Goal: Task Accomplishment & Management: Manage account settings

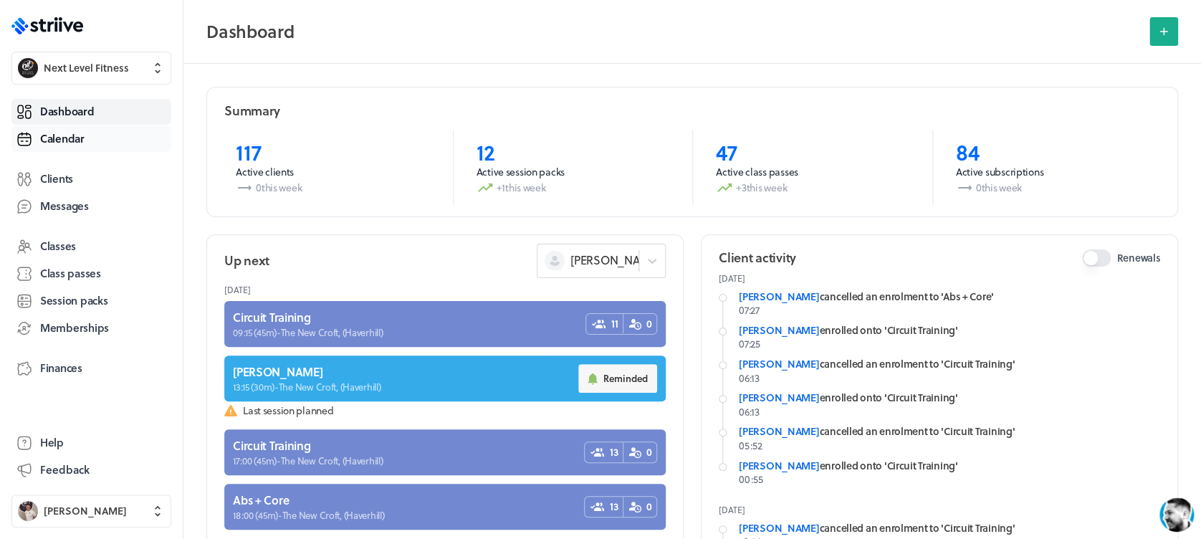
click at [52, 142] on span "Calendar" at bounding box center [62, 138] width 44 height 15
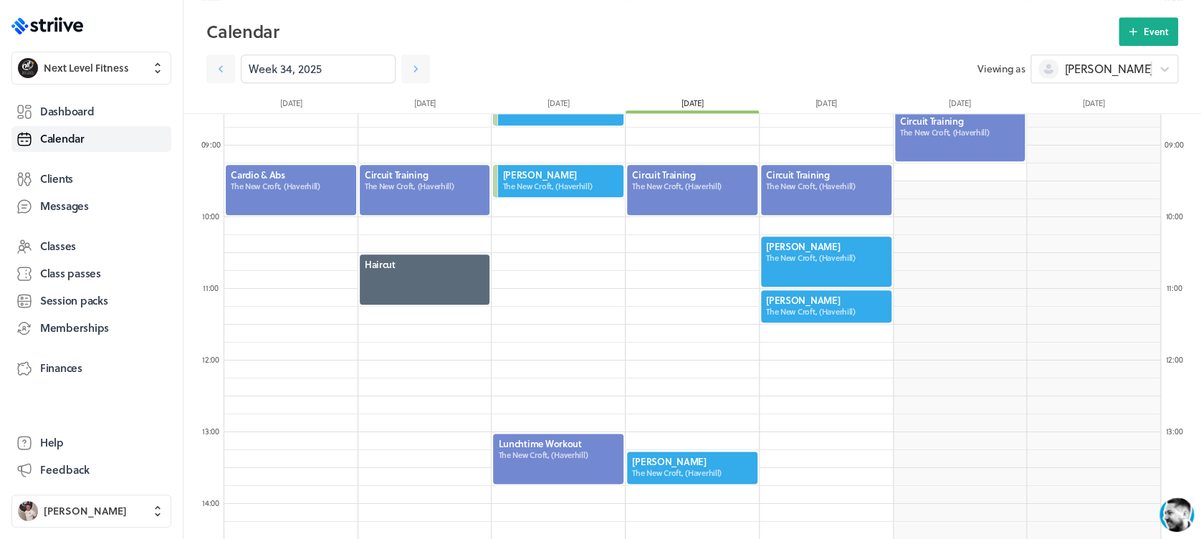
scroll to position [656, 0]
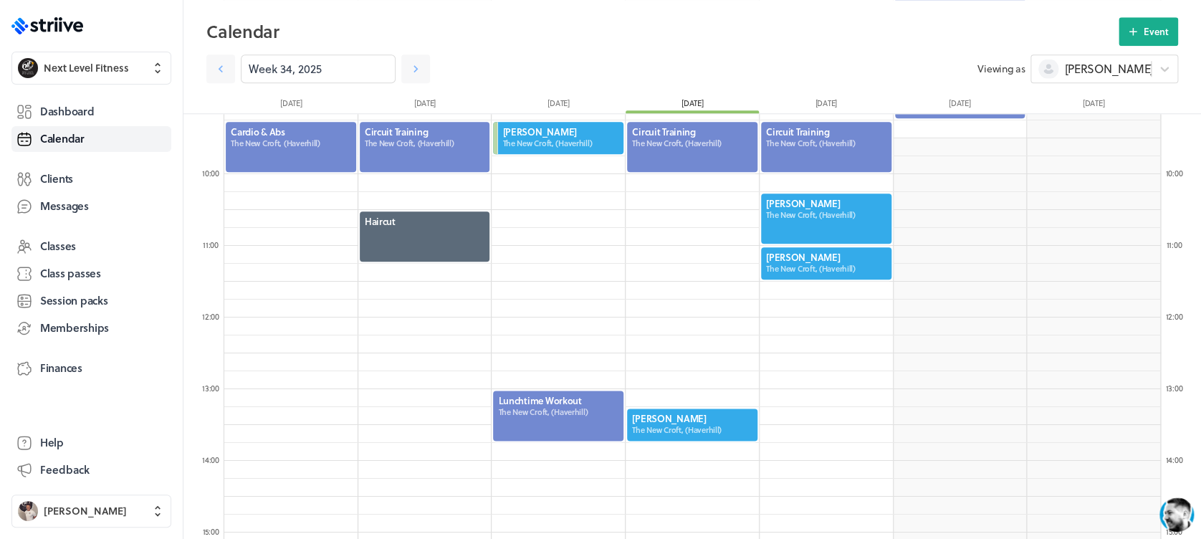
click at [693, 423] on div at bounding box center [691, 424] width 133 height 35
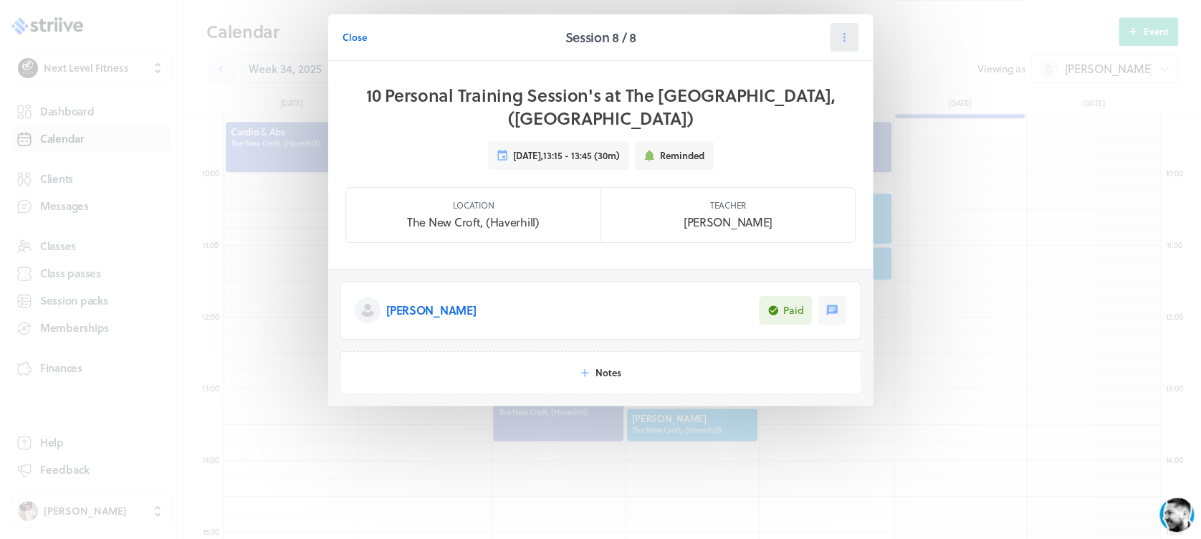
click at [848, 28] on button at bounding box center [844, 37] width 29 height 29
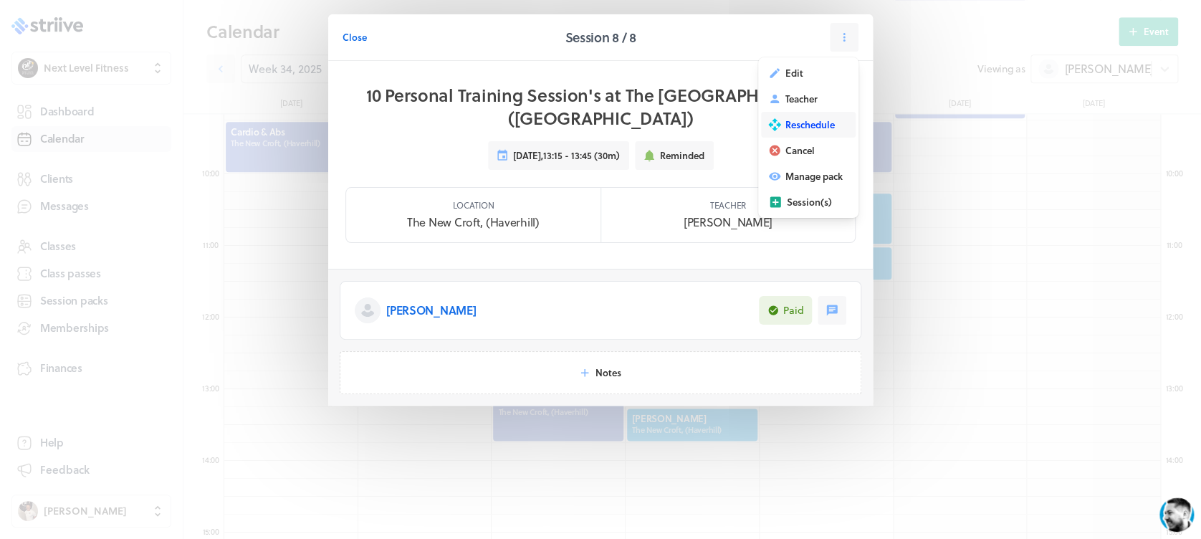
click at [822, 122] on span "Reschedule" at bounding box center [809, 124] width 49 height 13
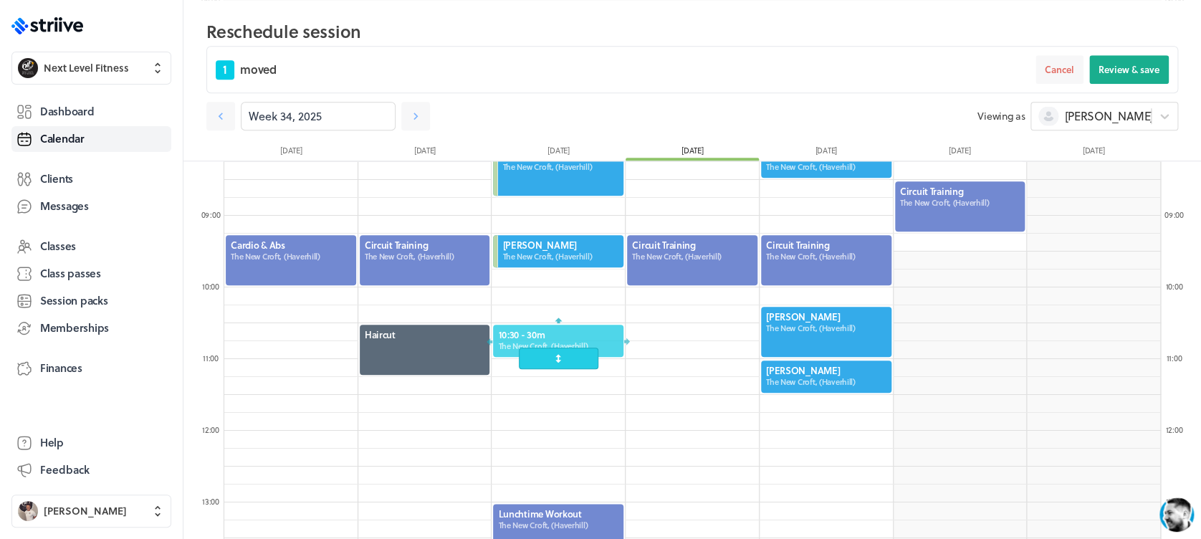
scroll to position [589, 0]
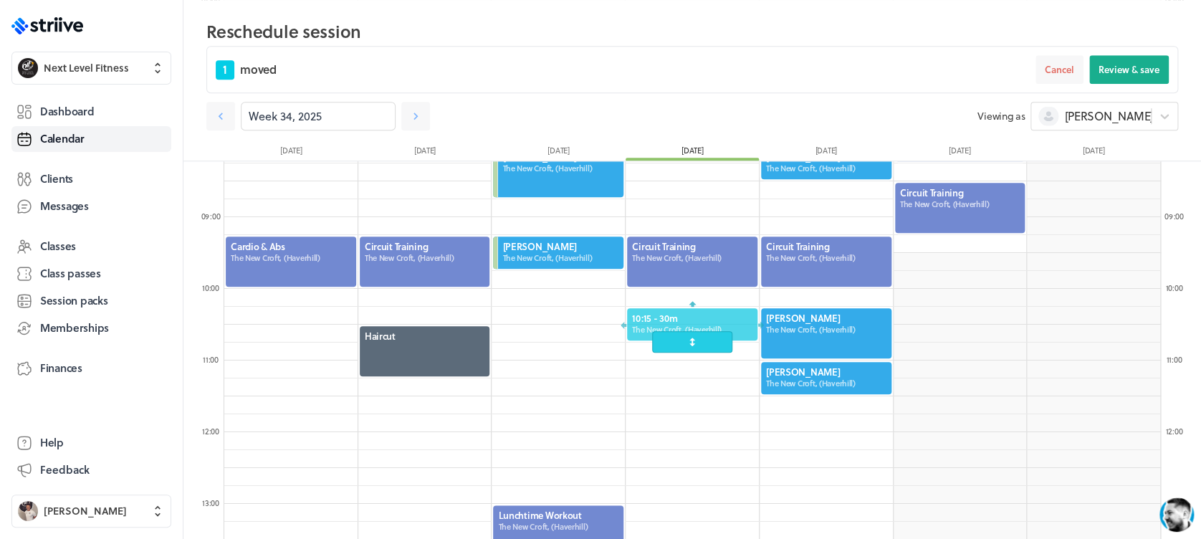
drag, startPoint x: 716, startPoint y: 421, endPoint x: 693, endPoint y: 330, distance: 93.8
click at [693, 330] on div "10:15 - 30m The New Croft, ([GEOGRAPHIC_DATA])" at bounding box center [691, 324] width 133 height 35
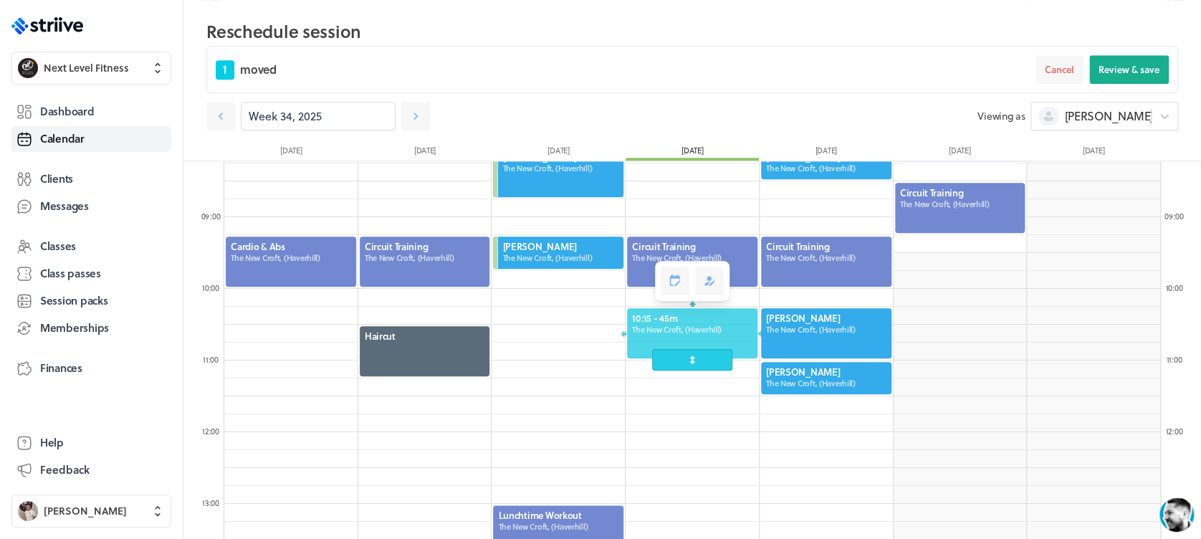
drag, startPoint x: 691, startPoint y: 345, endPoint x: 691, endPoint y: 357, distance: 12.2
click at [691, 357] on span at bounding box center [692, 359] width 80 height 21
click at [1141, 79] on button "Review & save" at bounding box center [1129, 69] width 80 height 29
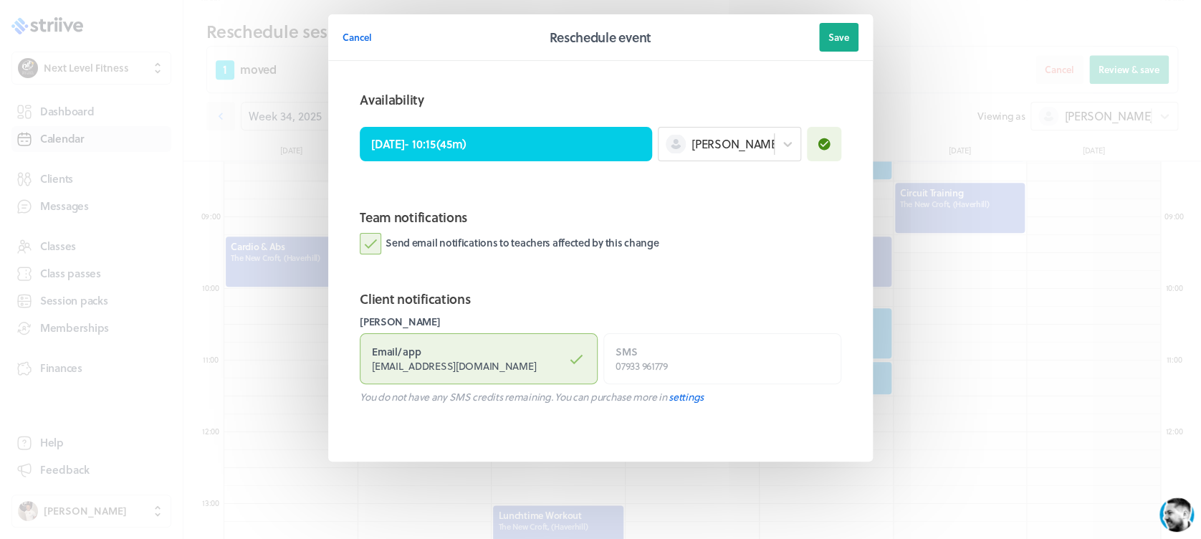
click at [371, 243] on label "Send email notifications to teachers affected by this change" at bounding box center [509, 243] width 299 height 21
click at [0, 0] on input "Send email notifications to teachers affected by this change" at bounding box center [0, 0] width 0 height 0
click at [846, 27] on button "Save" at bounding box center [838, 37] width 39 height 29
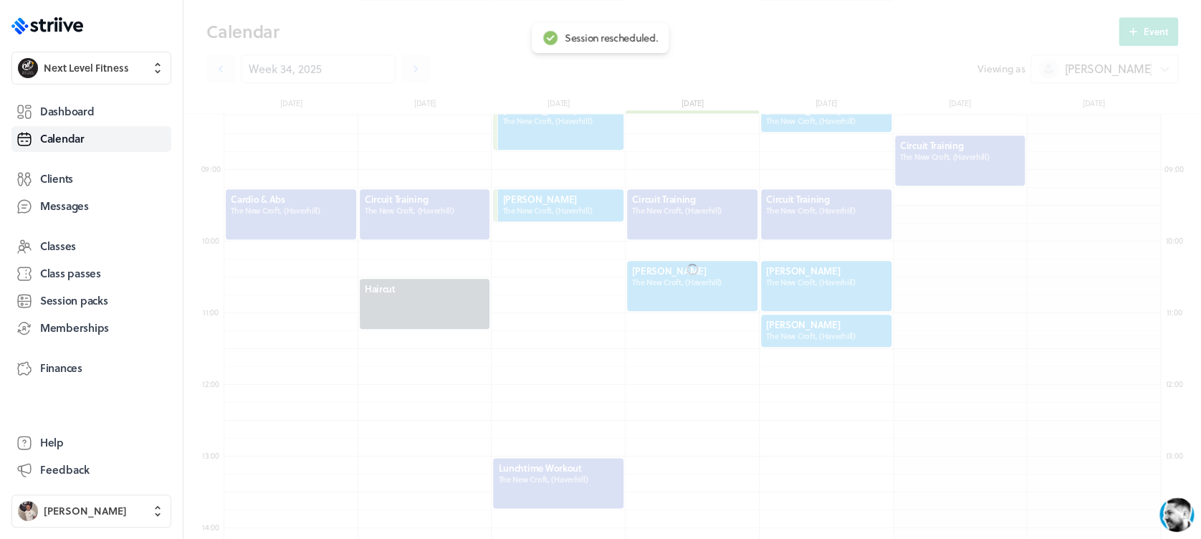
scroll to position [542, 0]
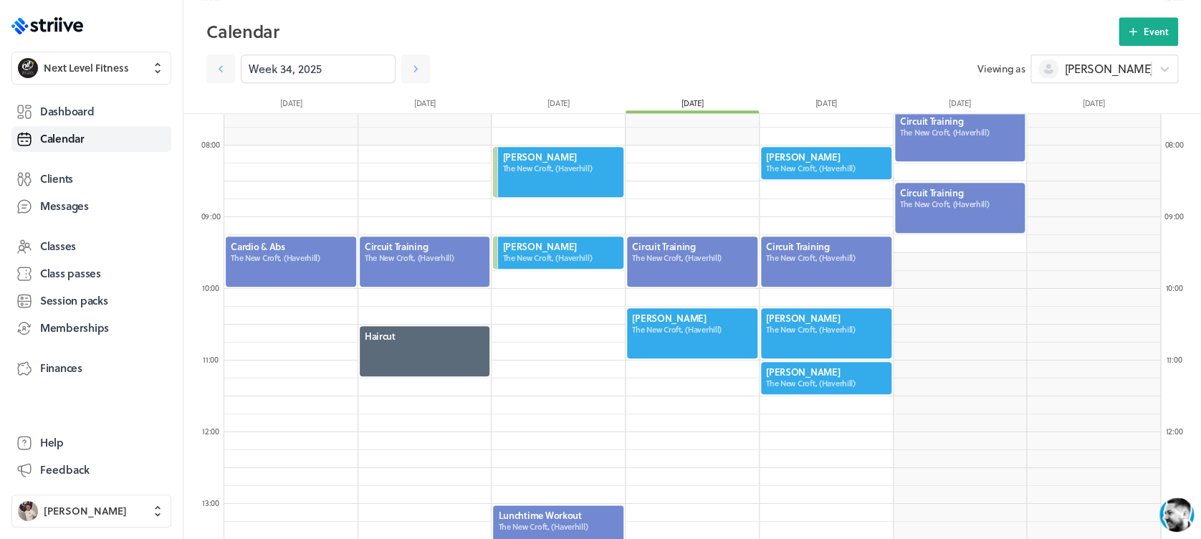
click at [713, 265] on div at bounding box center [691, 261] width 133 height 53
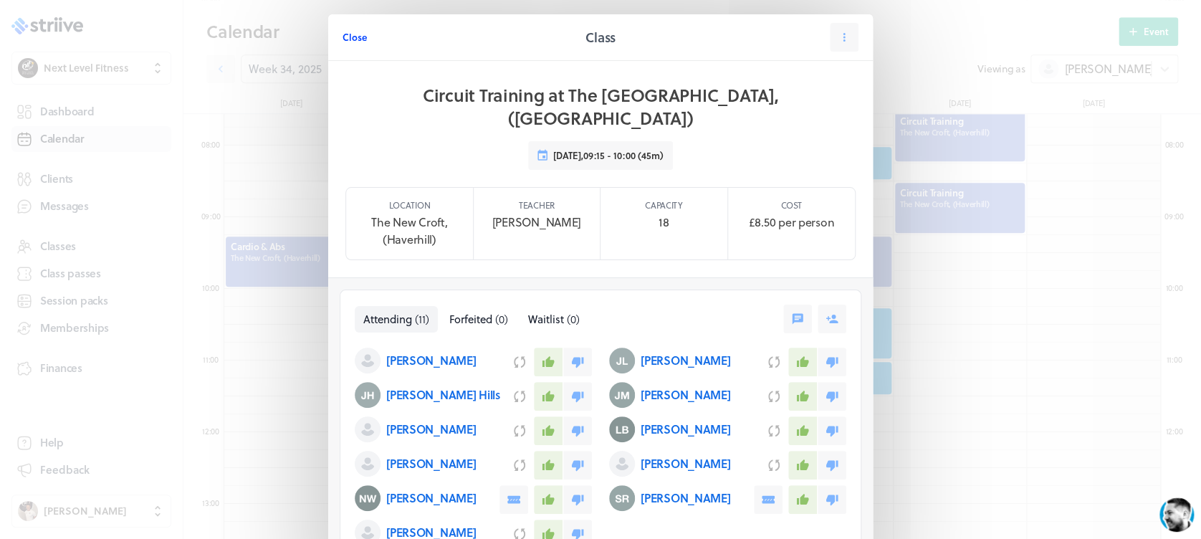
click at [356, 39] on span "Close" at bounding box center [354, 37] width 24 height 13
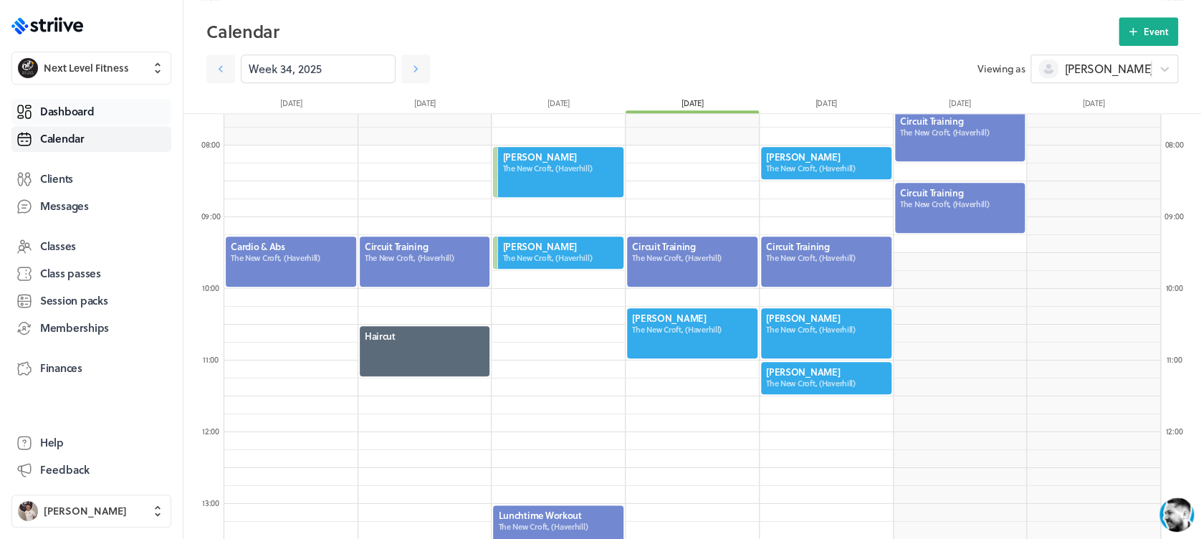
click at [90, 109] on span "Dashboard" at bounding box center [67, 111] width 54 height 15
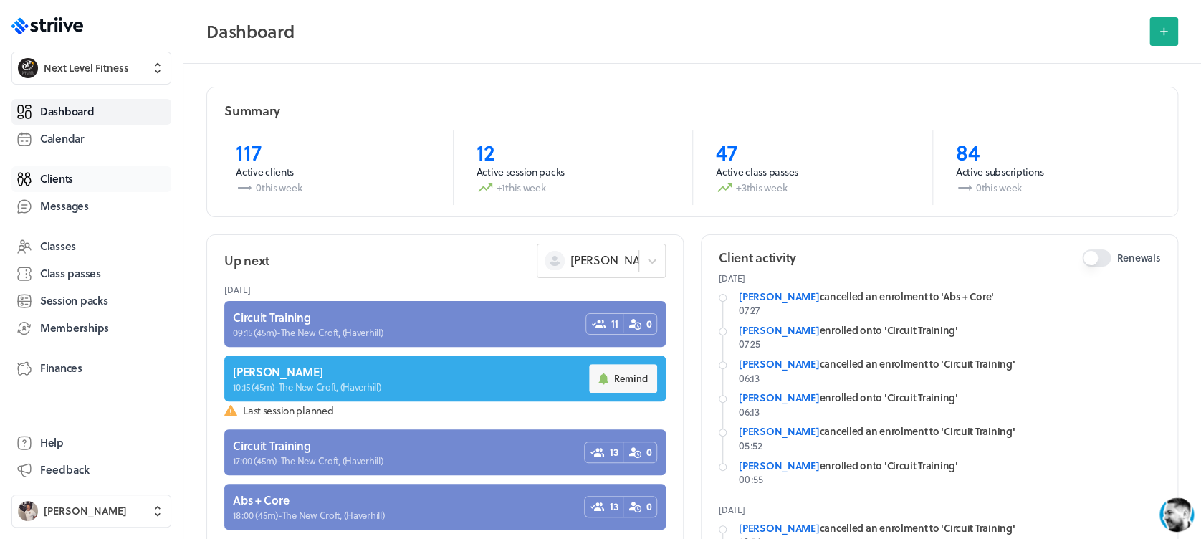
click at [58, 181] on span "Clients" at bounding box center [56, 178] width 33 height 15
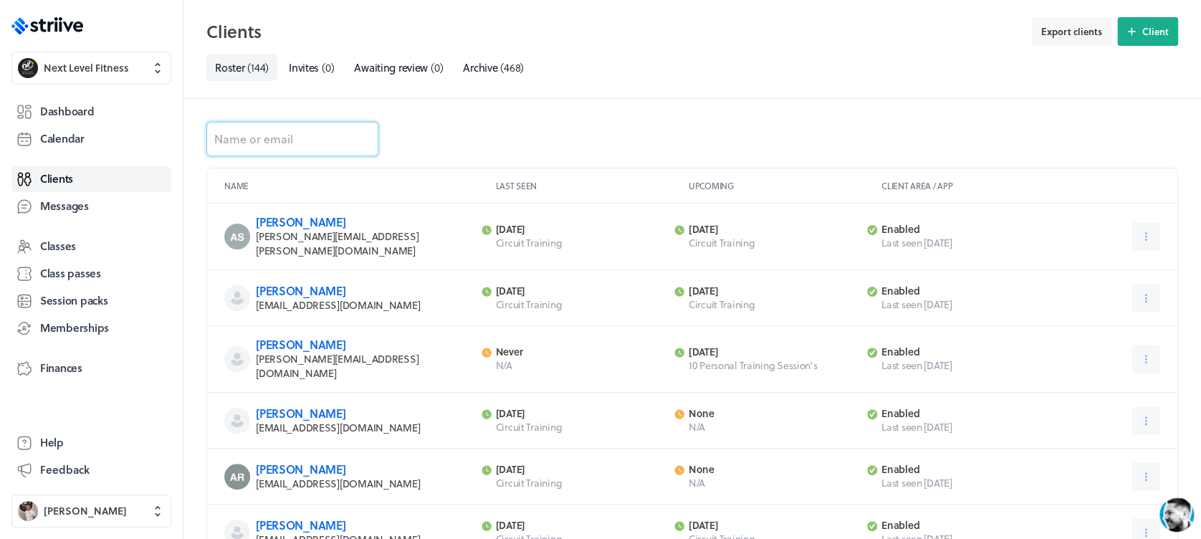
click at [330, 138] on input at bounding box center [292, 139] width 172 height 34
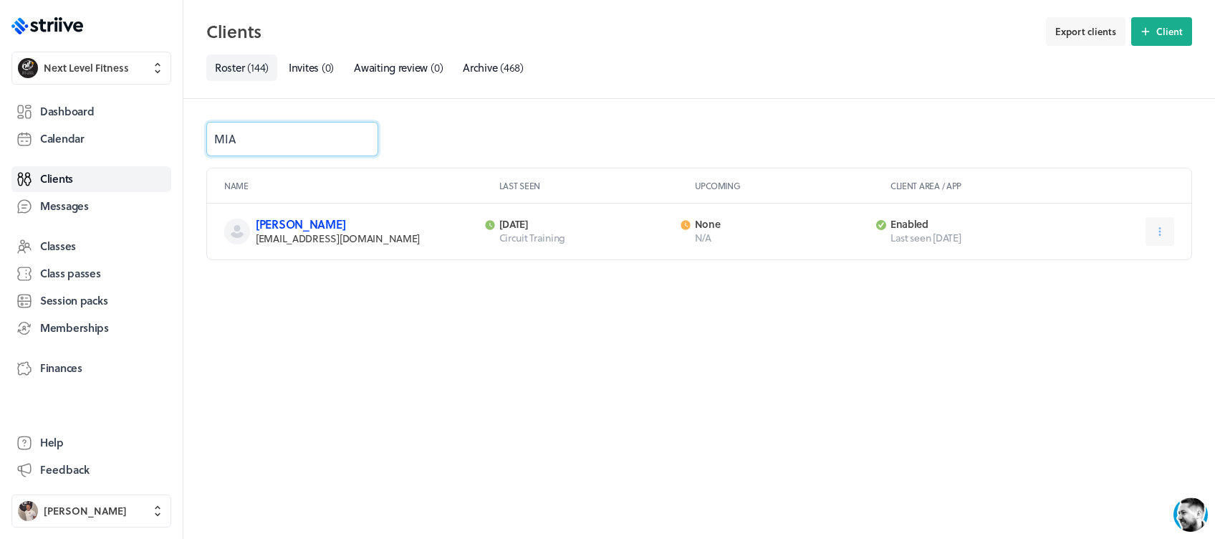
type input "MIA"
click at [297, 219] on link "[PERSON_NAME]" at bounding box center [301, 224] width 90 height 16
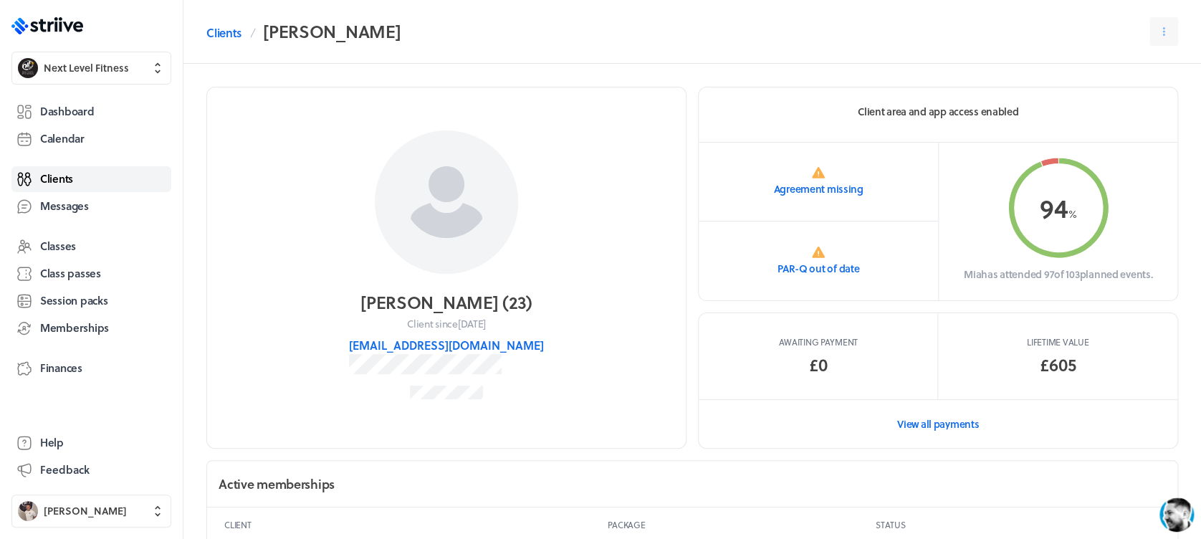
click at [59, 176] on span "Clients" at bounding box center [56, 178] width 33 height 15
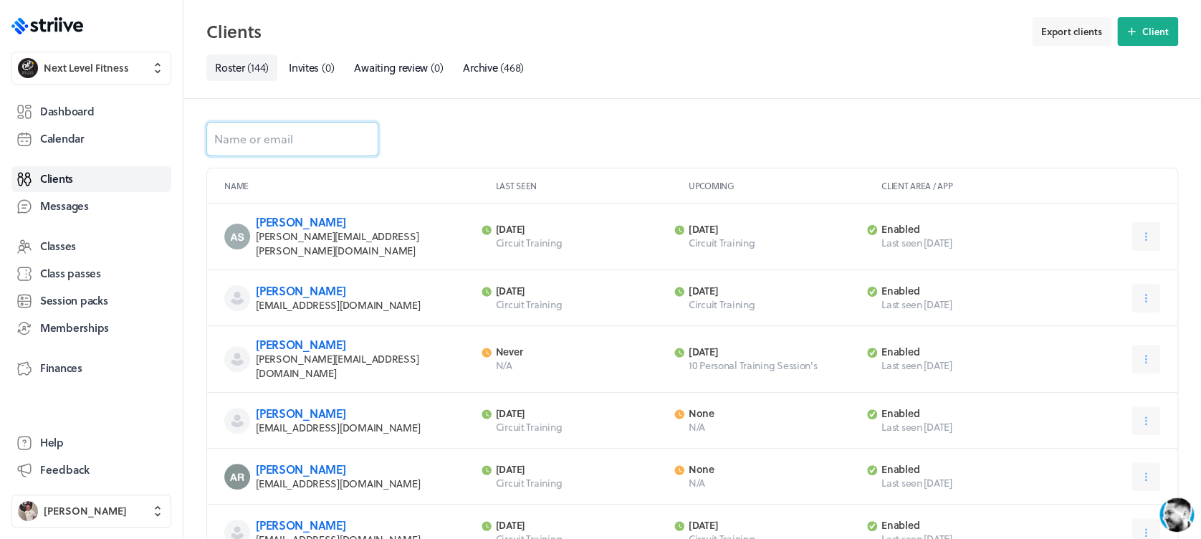
click at [286, 138] on input at bounding box center [292, 139] width 172 height 34
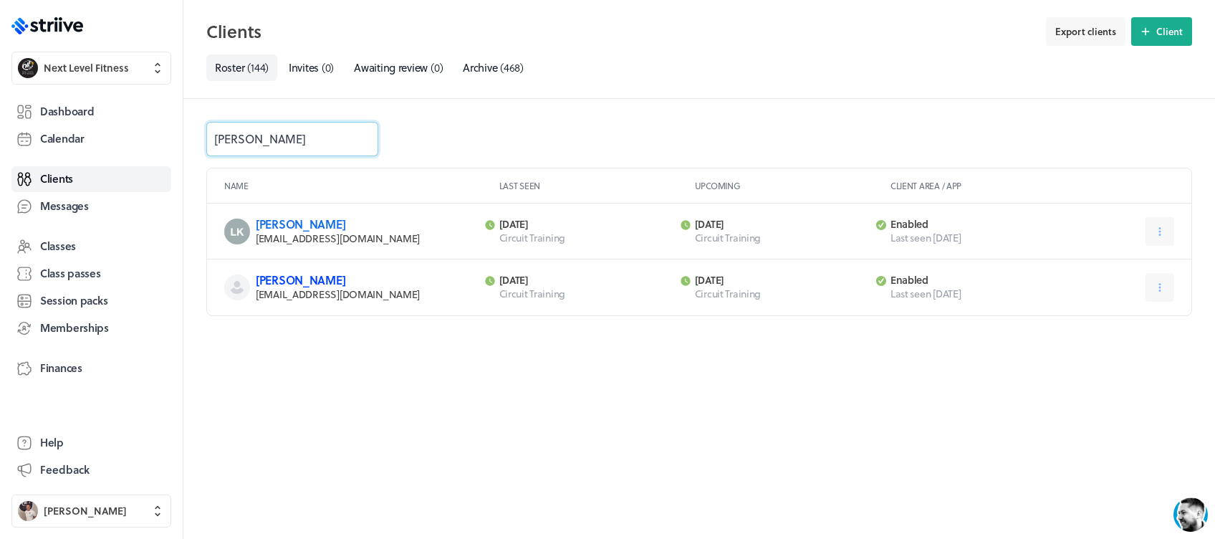
type input "[PERSON_NAME]"
click at [287, 279] on link "[PERSON_NAME]" at bounding box center [301, 279] width 90 height 16
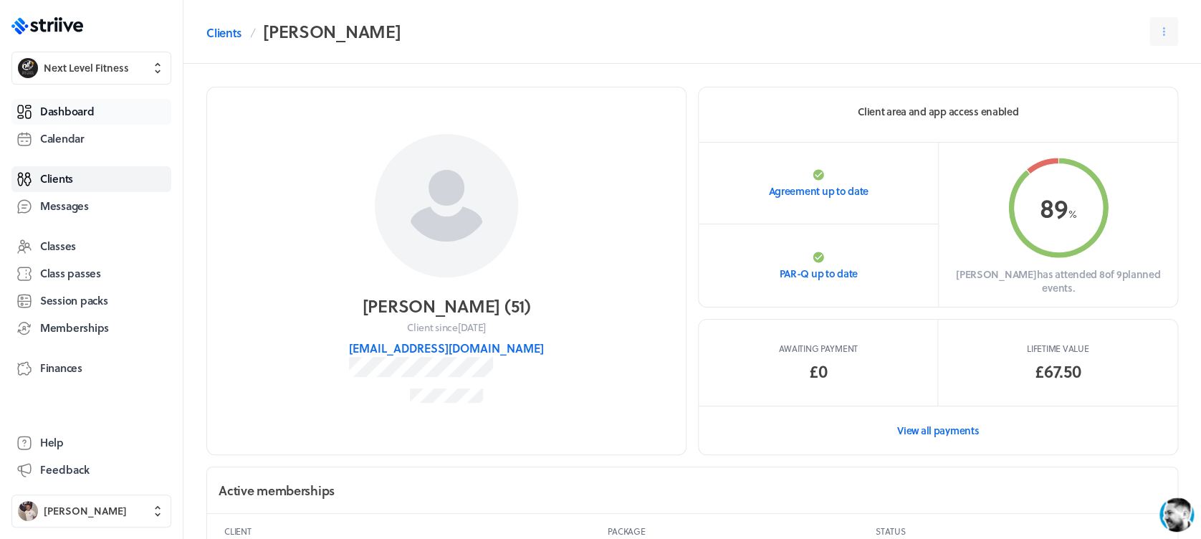
click at [55, 113] on span "Dashboard" at bounding box center [67, 111] width 54 height 15
